Goal: Transaction & Acquisition: Purchase product/service

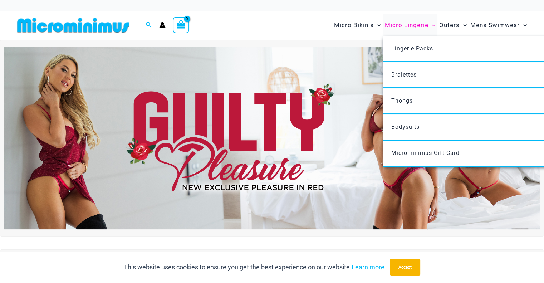
click at [411, 26] on span "Micro Lingerie" at bounding box center [406, 25] width 44 height 18
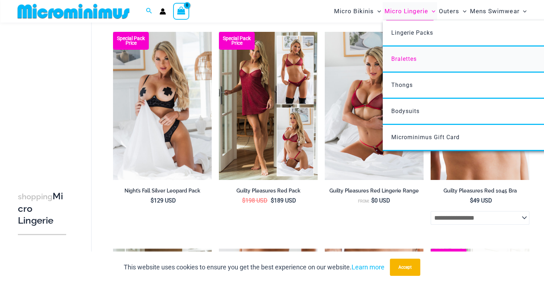
scroll to position [102, 0]
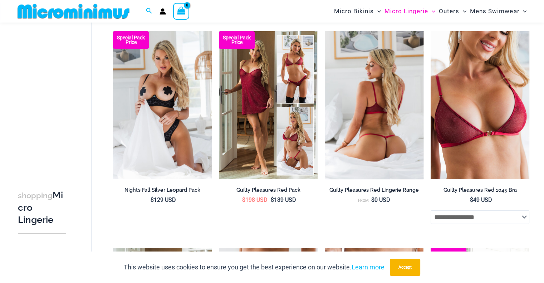
click at [361, 125] on img at bounding box center [374, 105] width 99 height 148
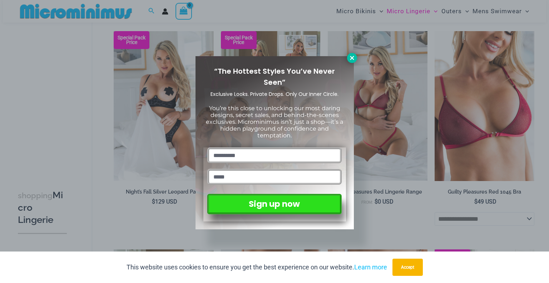
click at [355, 55] on icon at bounding box center [352, 58] width 6 height 6
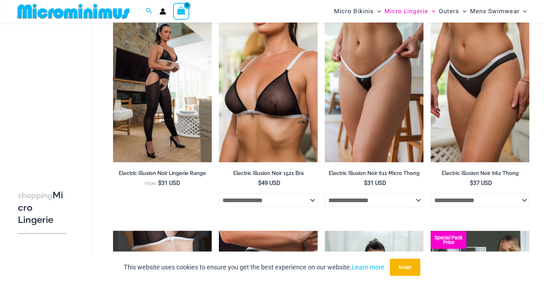
scroll to position [0, 0]
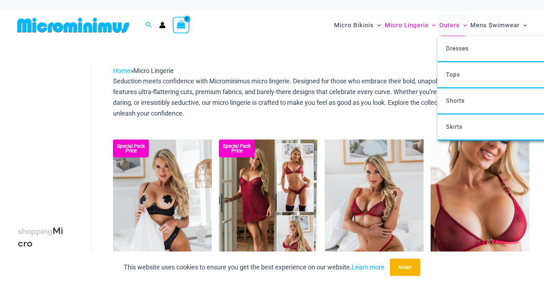
click at [453, 27] on span "Outers" at bounding box center [449, 25] width 20 height 18
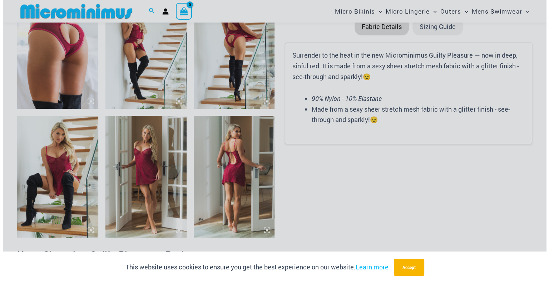
scroll to position [866, 0]
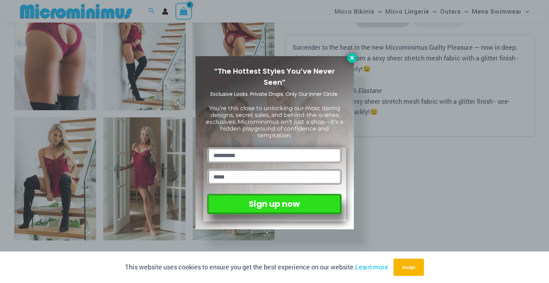
click at [350, 57] on icon at bounding box center [352, 58] width 6 height 6
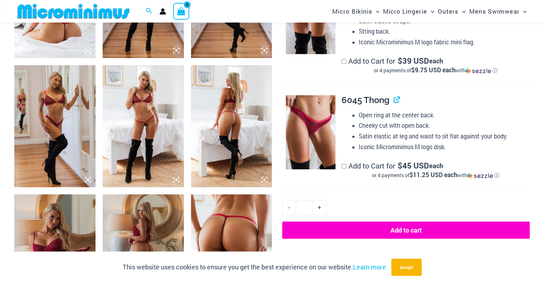
scroll to position [465, 0]
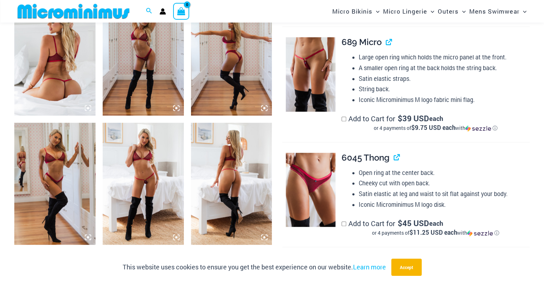
click at [142, 174] on img at bounding box center [143, 184] width 81 height 122
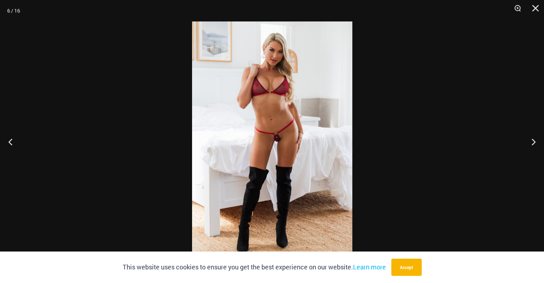
click at [275, 147] on img at bounding box center [272, 141] width 160 height 240
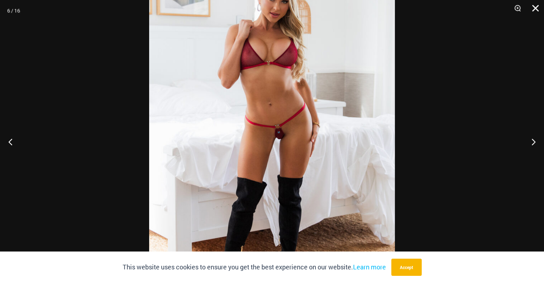
click at [535, 5] on button "Close" at bounding box center [533, 10] width 18 height 21
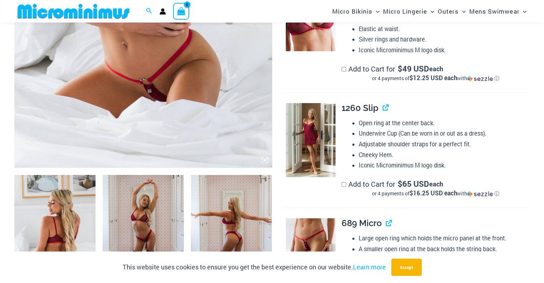
scroll to position [250, 0]
